Goal: Ask a question: Seek information or help from site administrators or community

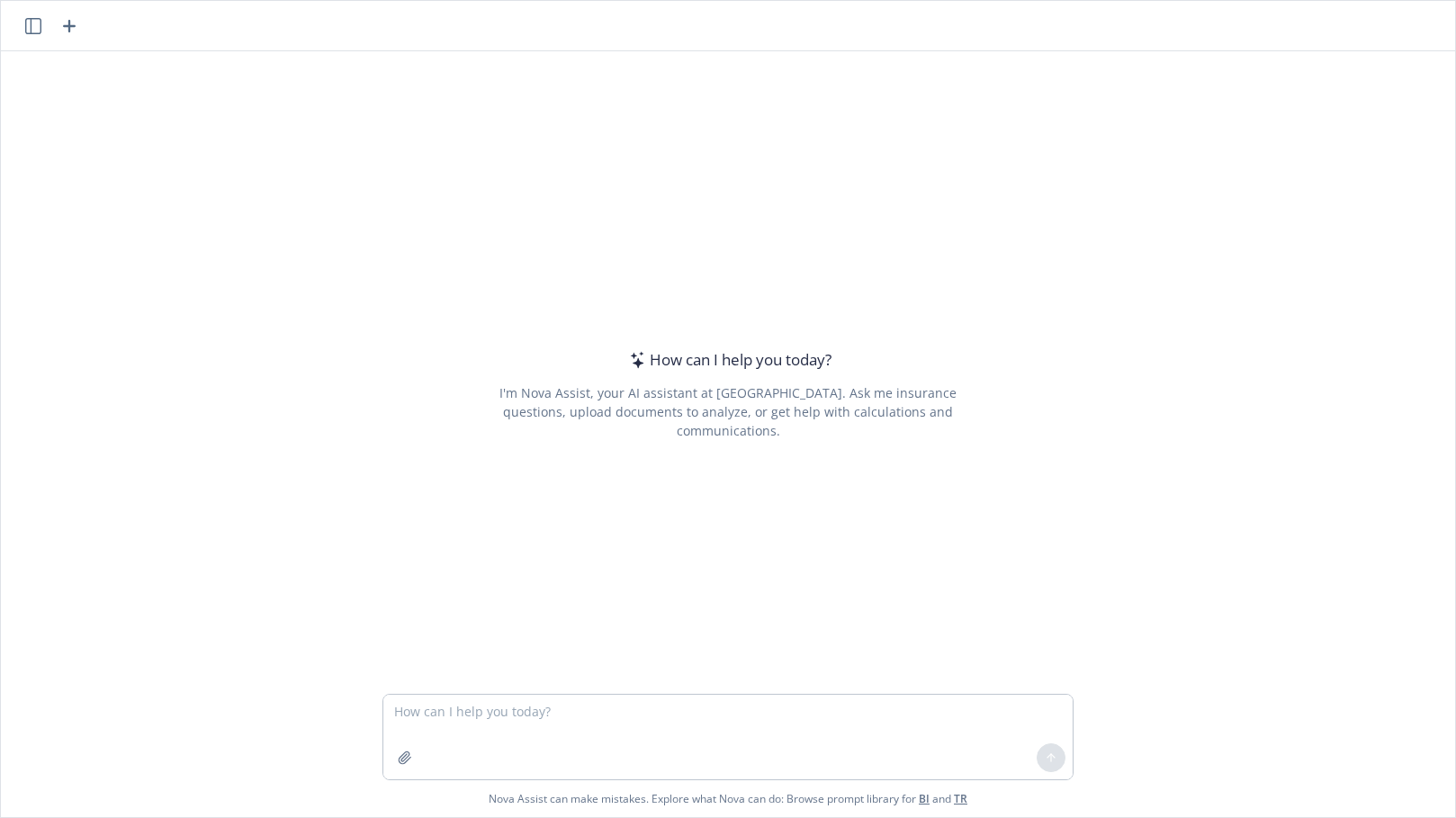
click at [477, 731] on textarea at bounding box center [728, 737] width 689 height 85
type textarea "what's the difference between a mac place and a plan with UCR"
